Goal: Find specific page/section: Locate a particular part of the current website

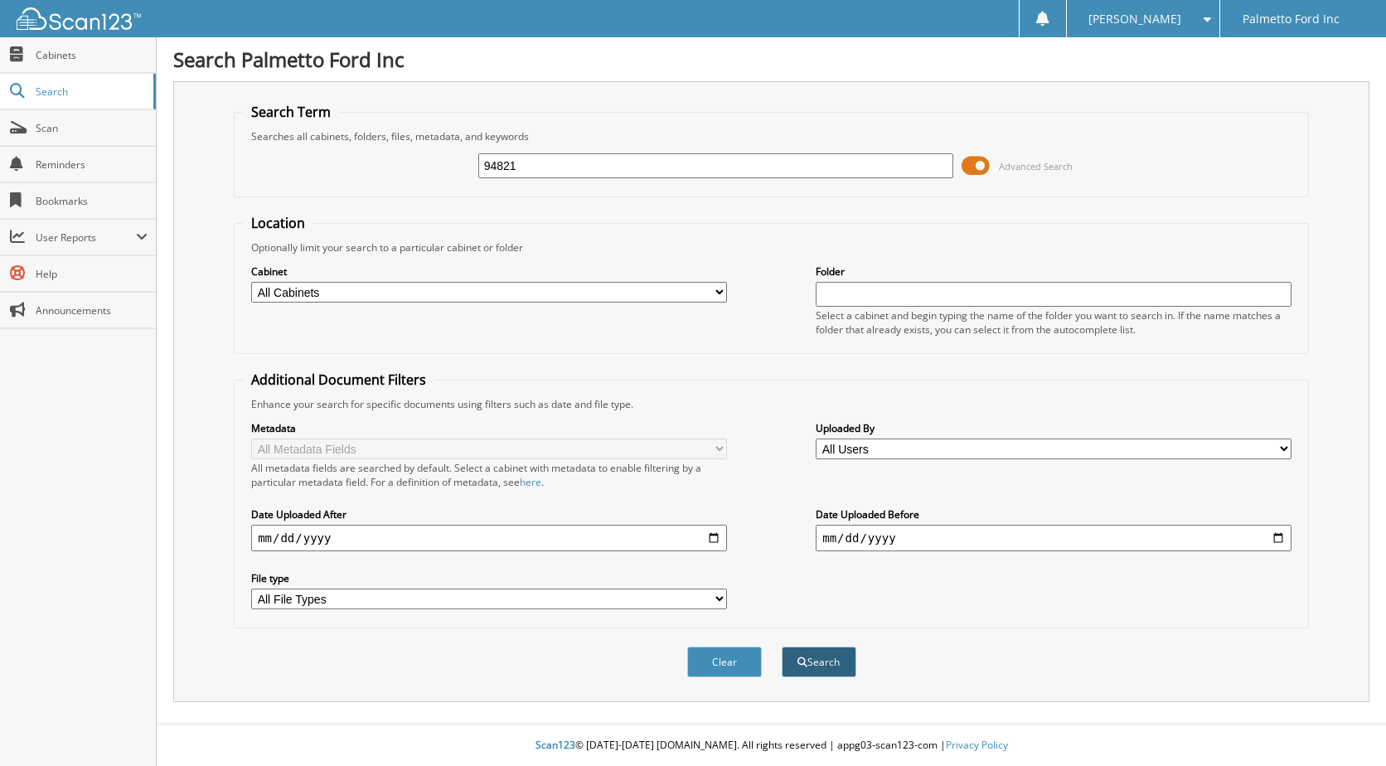
type input "94821"
click at [813, 673] on button "Search" at bounding box center [818, 661] width 75 height 31
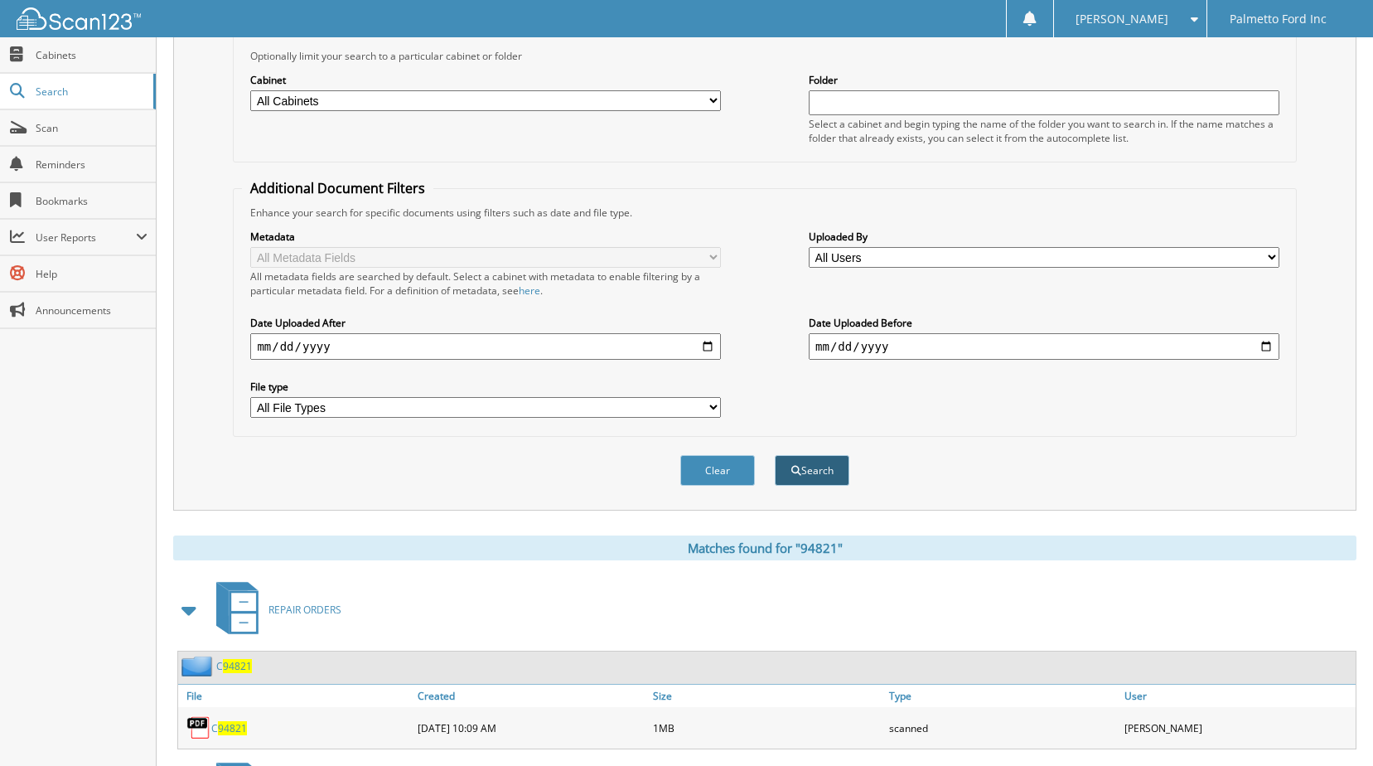
scroll to position [331, 0]
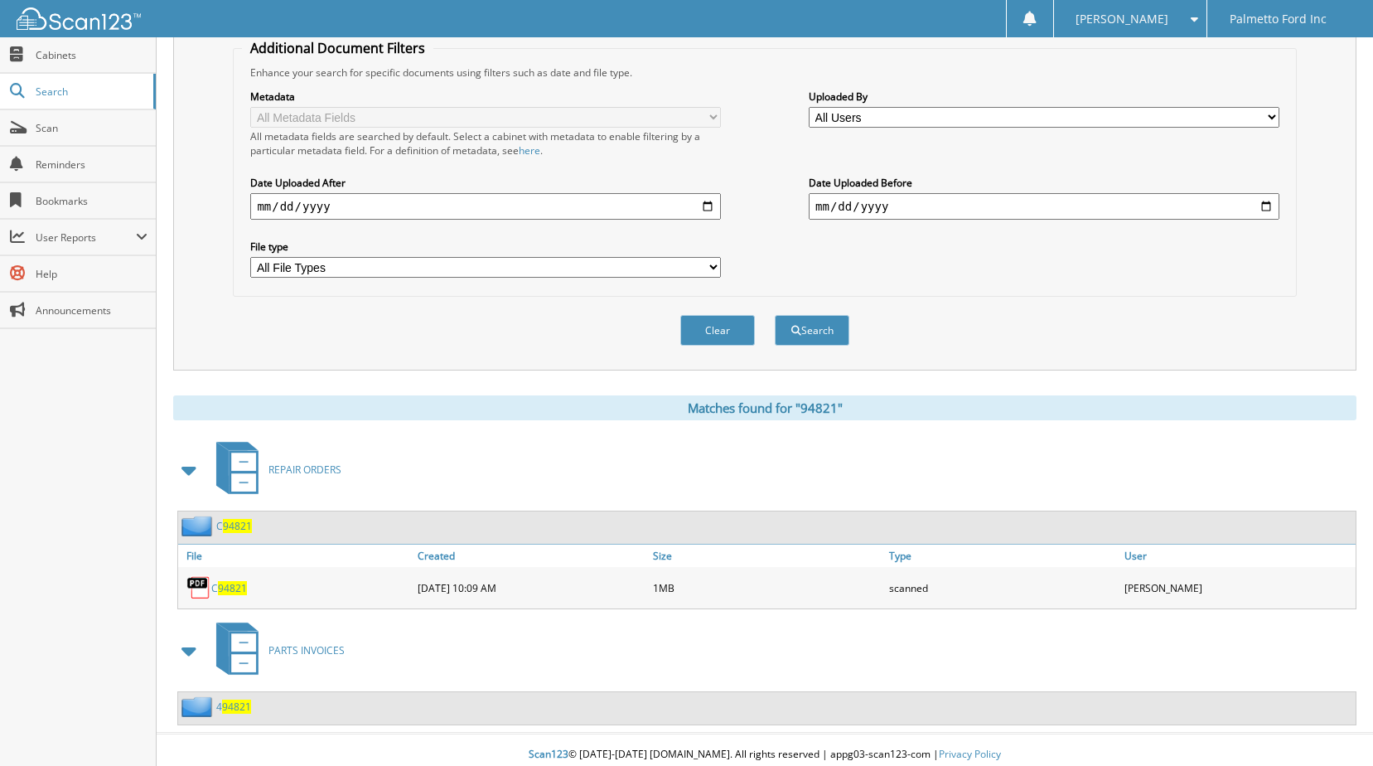
click at [237, 590] on span "94821" at bounding box center [232, 588] width 29 height 14
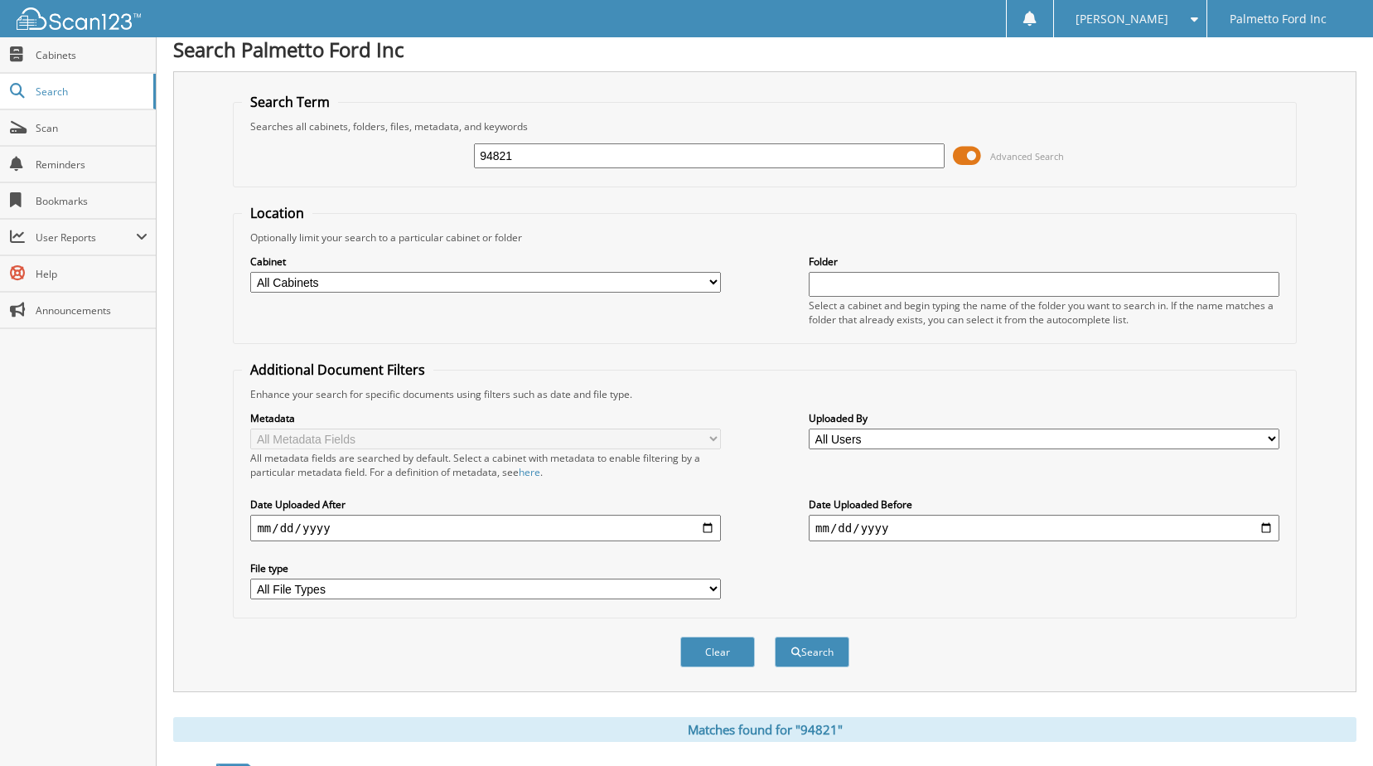
scroll to position [0, 0]
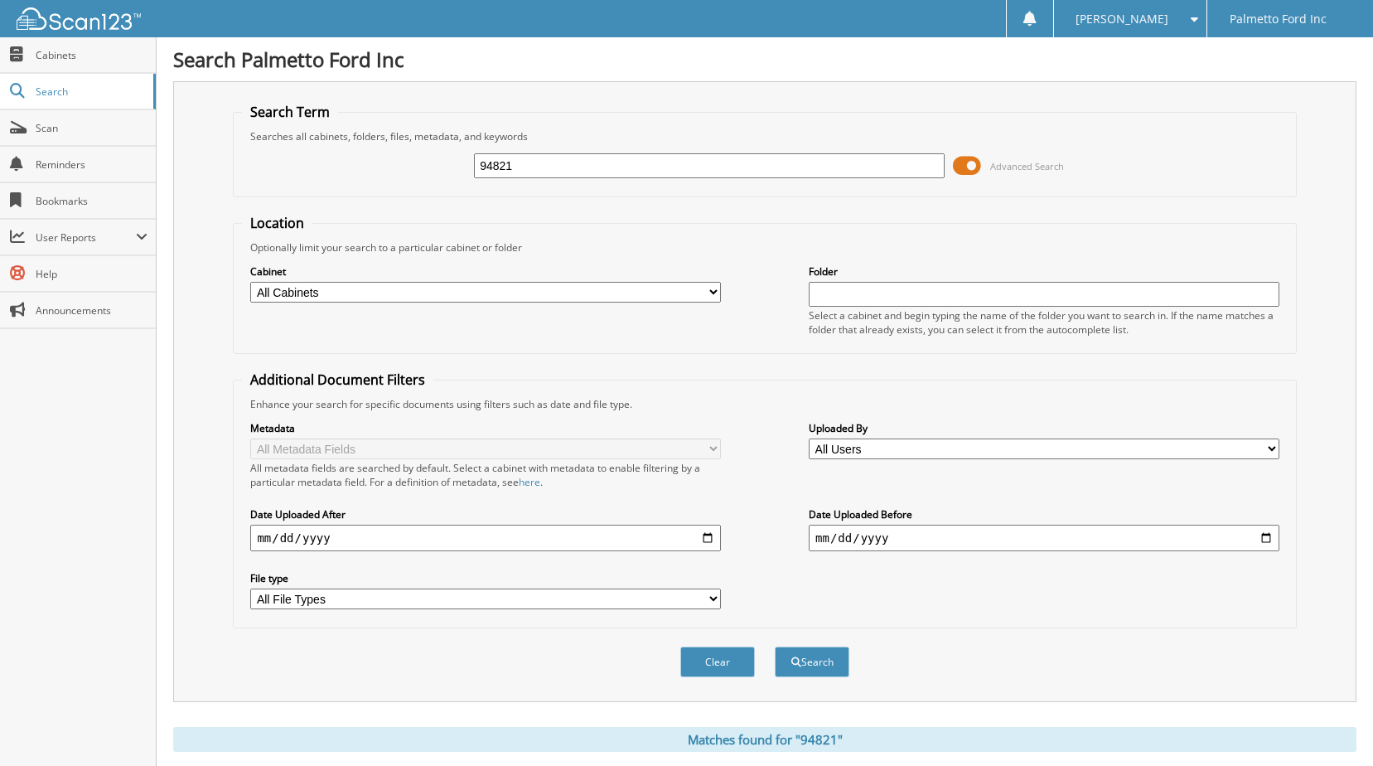
click at [588, 172] on input "94821" at bounding box center [709, 165] width 471 height 25
type input "9"
type input "97547"
click at [775, 646] on button "Search" at bounding box center [812, 661] width 75 height 31
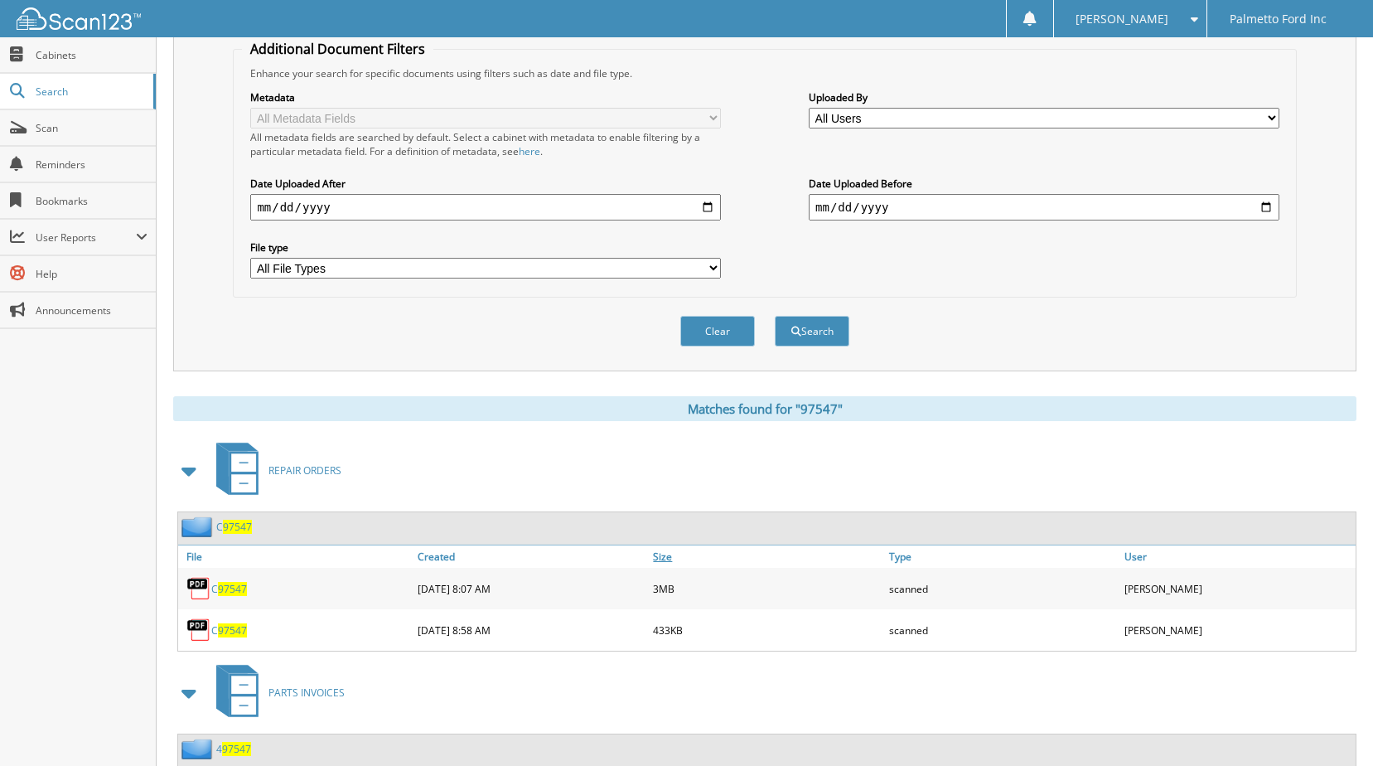
scroll to position [331, 0]
click at [229, 627] on span "97547" at bounding box center [232, 629] width 29 height 14
click at [223, 591] on span "97547" at bounding box center [232, 588] width 29 height 14
click at [234, 527] on span "97547" at bounding box center [237, 526] width 29 height 14
